Goal: Find specific page/section: Find specific page/section

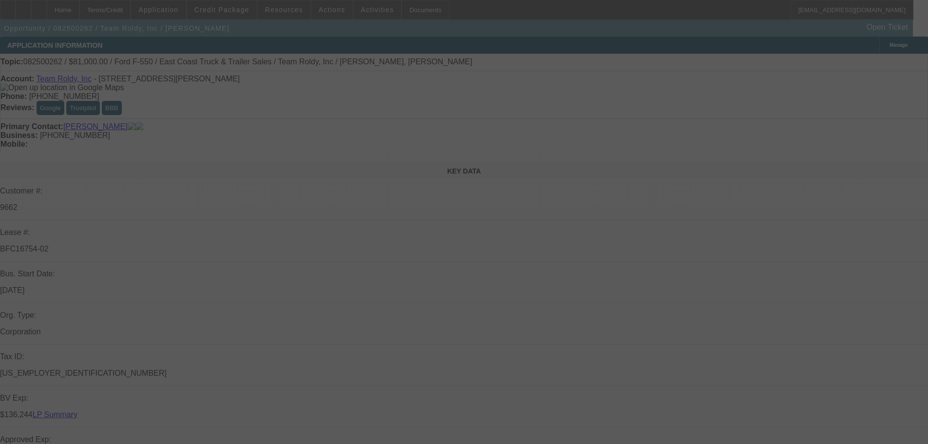
select select "0"
select select "2"
select select "0"
select select "6"
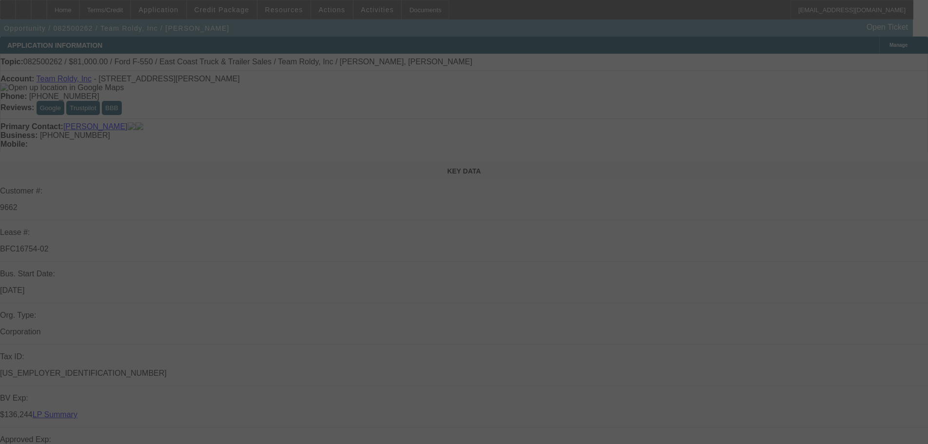
select select "0"
select select "6"
select select "0"
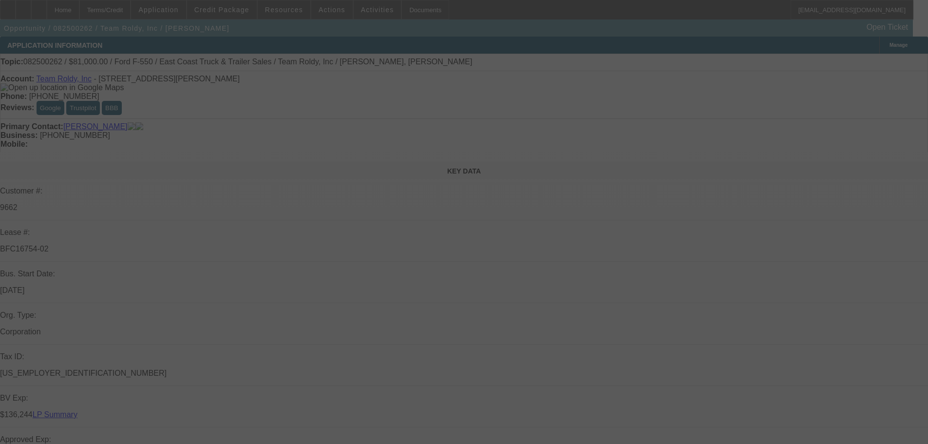
select select "0"
select select "6"
select select "0"
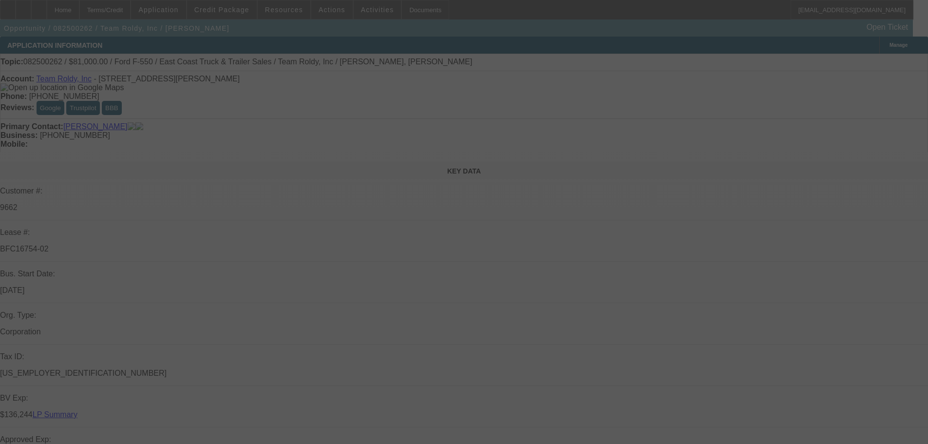
select select "2"
select select "0"
select select "6"
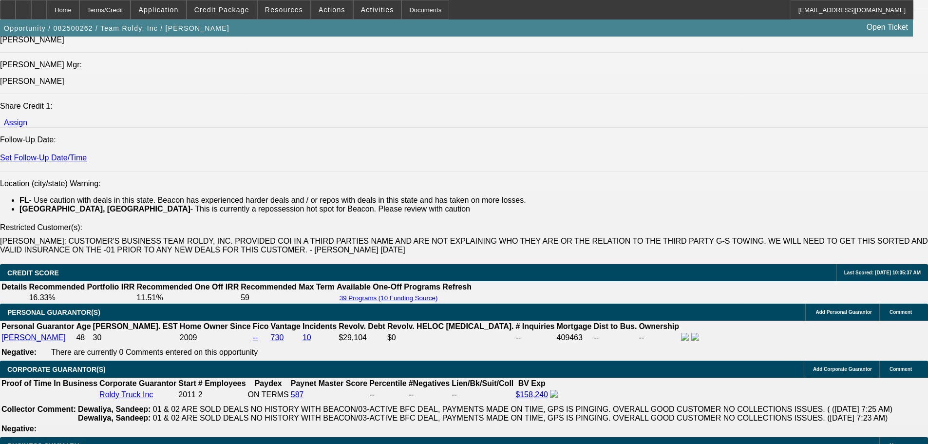
scroll to position [1169, 0]
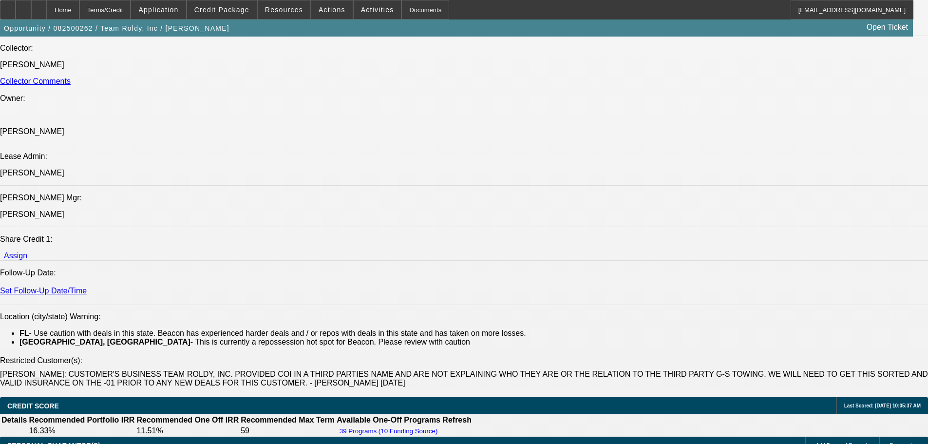
type input "miles"
